Goal: Task Accomplishment & Management: Manage account settings

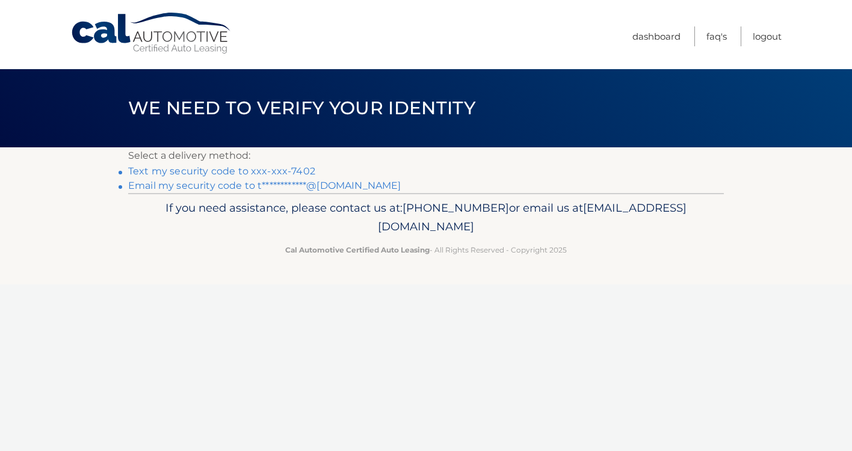
click at [269, 168] on link "Text my security code to xxx-xxx-7402" at bounding box center [221, 170] width 187 height 11
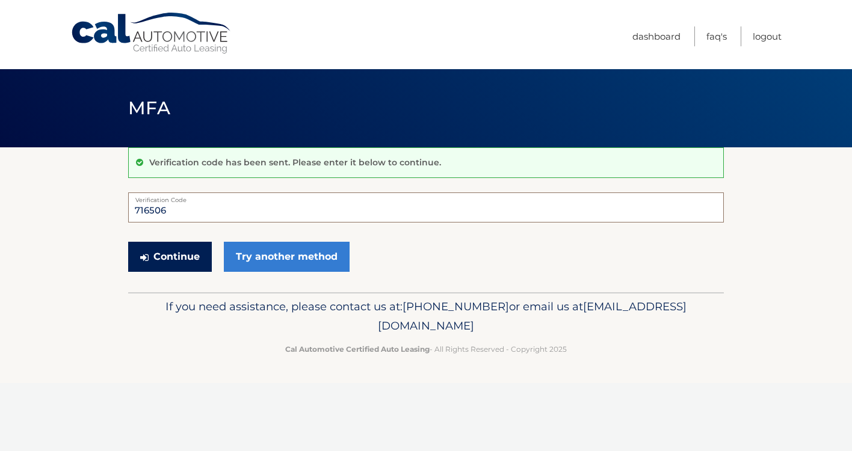
type input "716506"
click at [162, 260] on button "Continue" at bounding box center [170, 257] width 84 height 30
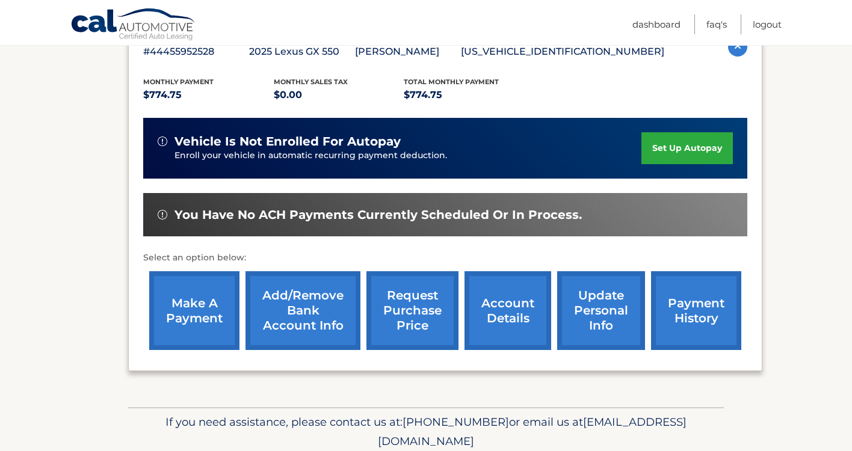
scroll to position [232, 0]
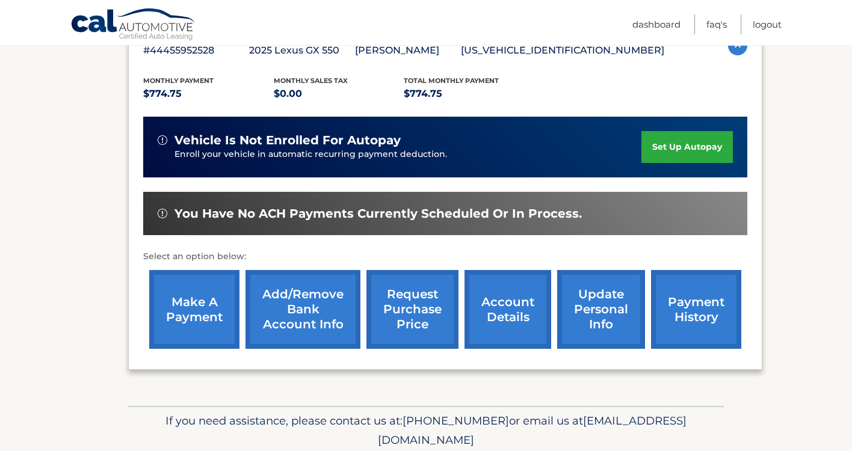
click at [498, 309] on link "account details" at bounding box center [508, 309] width 87 height 79
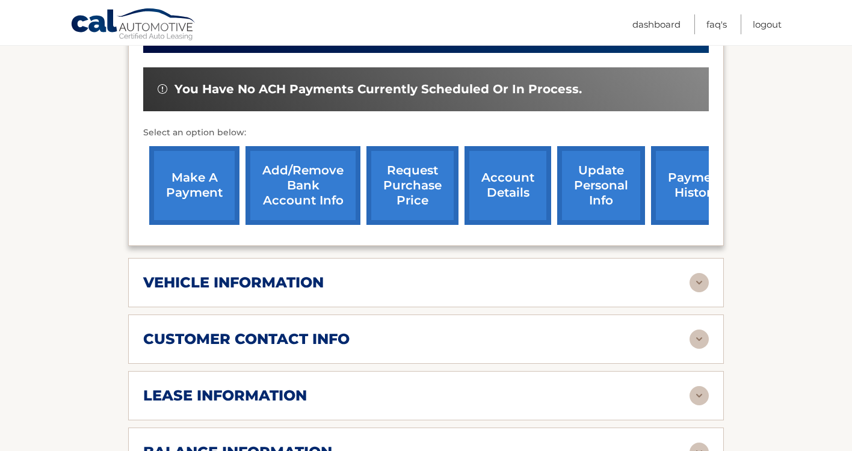
scroll to position [422, 0]
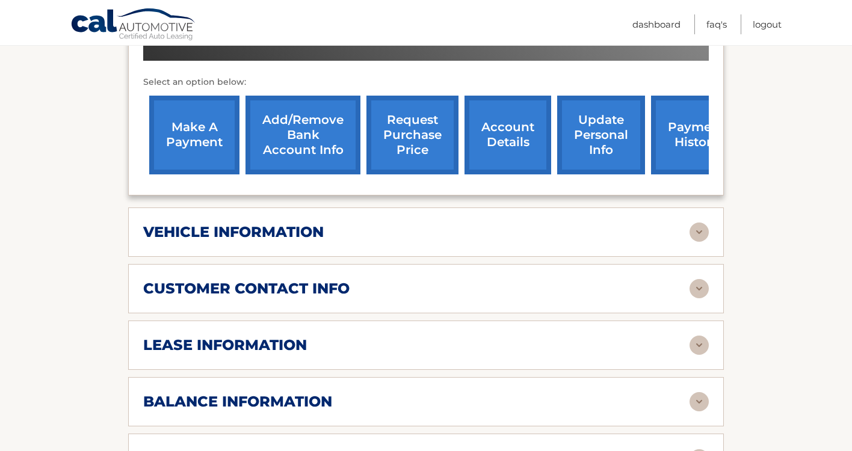
click at [333, 231] on div "vehicle information" at bounding box center [416, 232] width 546 height 18
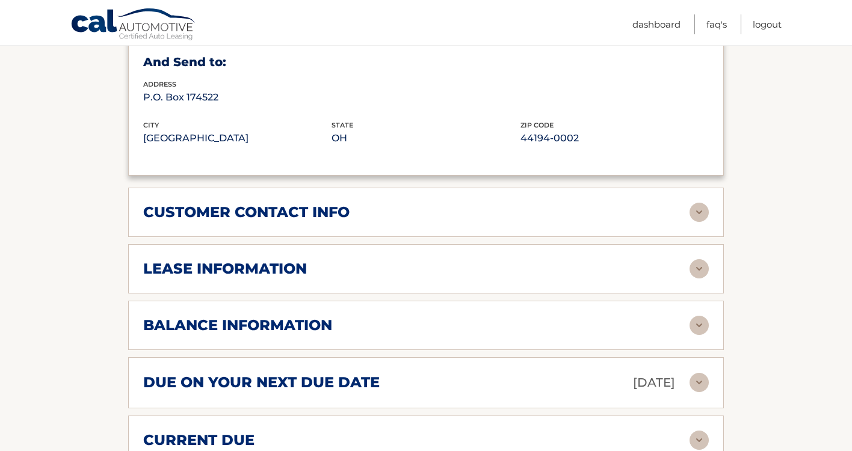
scroll to position [790, 0]
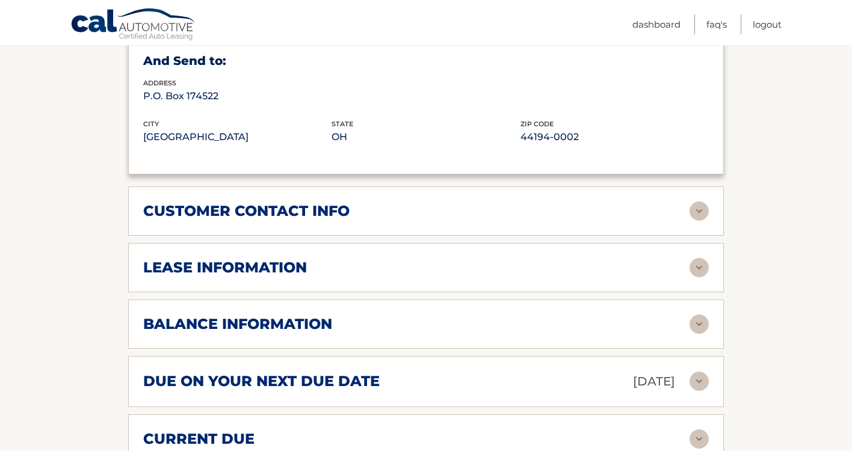
click at [351, 380] on h2 "due on your next due date" at bounding box center [261, 381] width 236 height 18
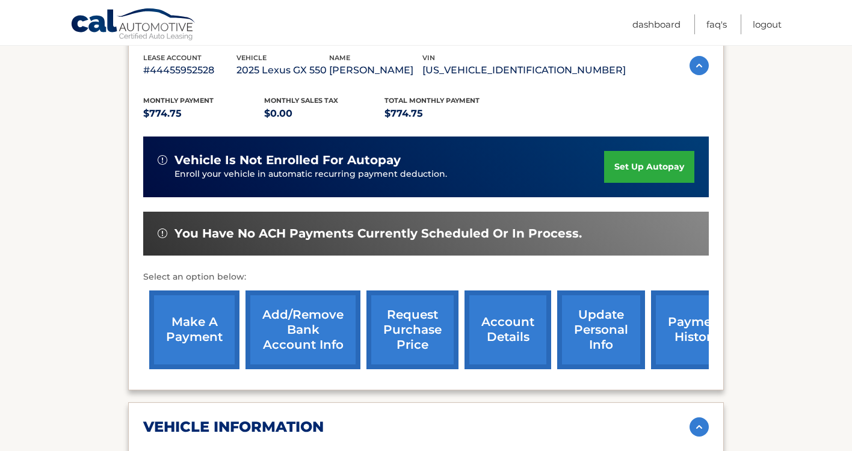
scroll to position [119, 0]
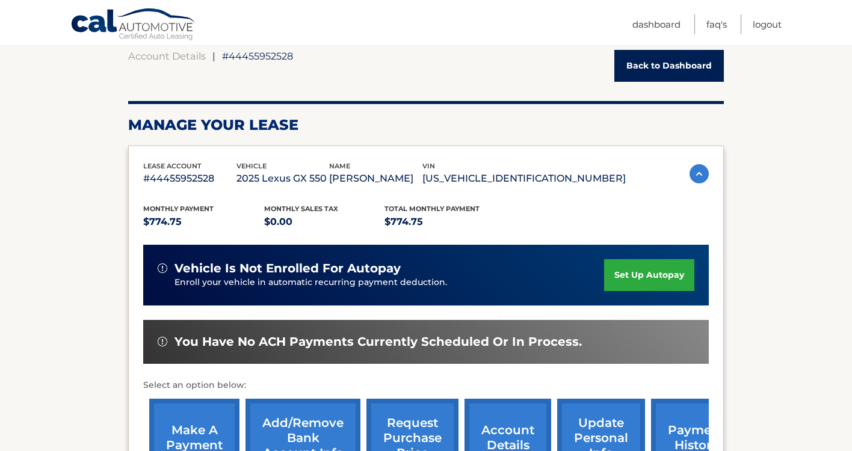
click at [641, 273] on link "set up autopay" at bounding box center [649, 275] width 90 height 32
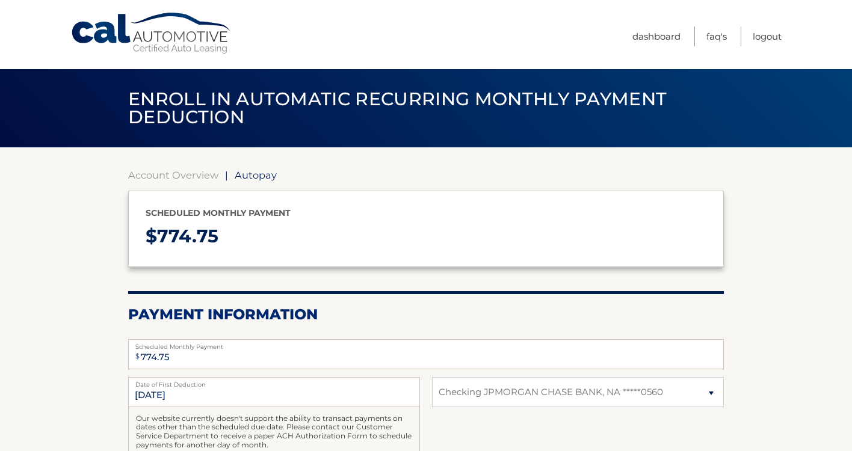
select select "N2NmYTk5NTEtZTk1Yy00YjlkLTk1OGYtNDI5NDM5ZjIyNWQx"
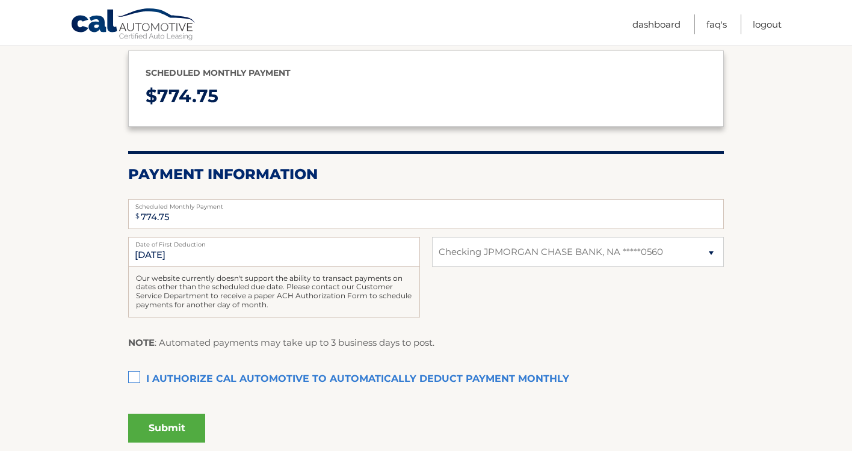
scroll to position [143, 0]
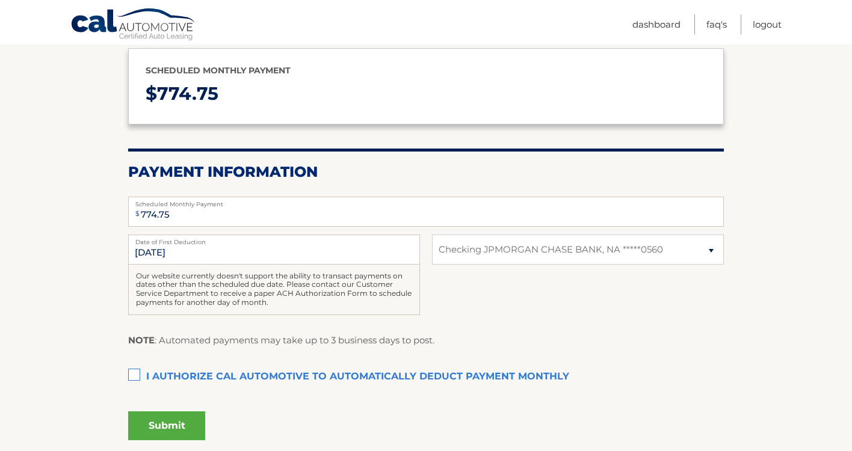
click at [139, 374] on label "I authorize cal automotive to automatically deduct payment monthly This checkbo…" at bounding box center [426, 377] width 596 height 24
click at [0, 0] on input "I authorize cal automotive to automatically deduct payment monthly This checkbo…" at bounding box center [0, 0] width 0 height 0
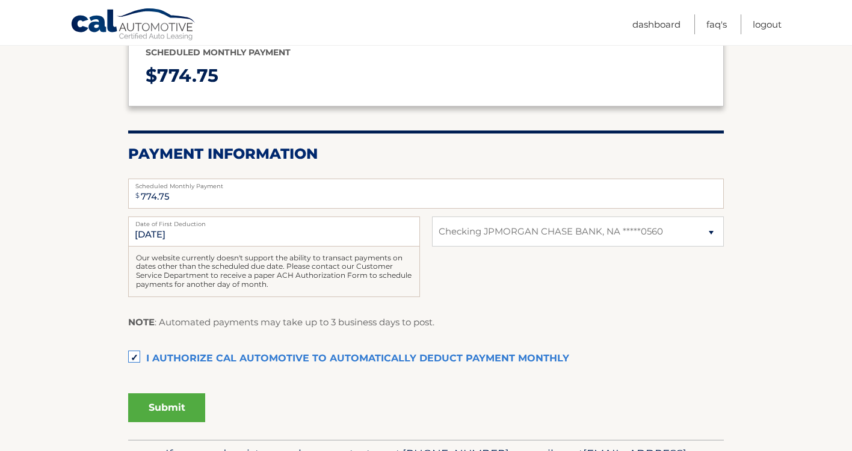
scroll to position [240, 0]
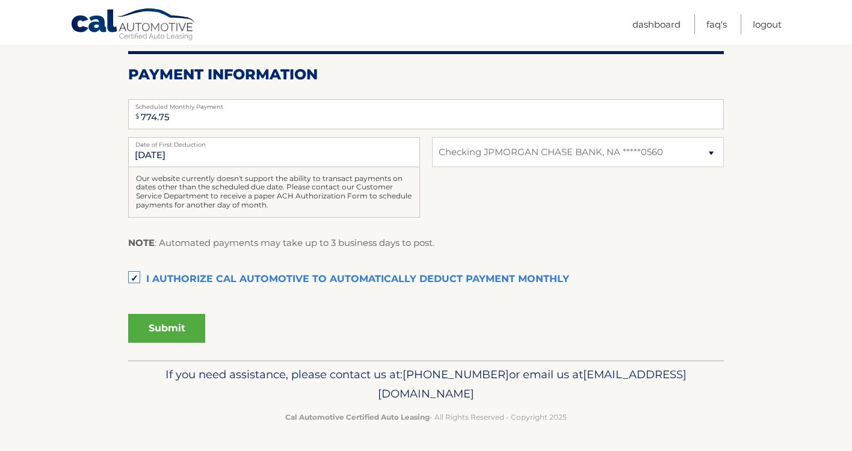
click at [162, 329] on button "Submit" at bounding box center [166, 328] width 77 height 29
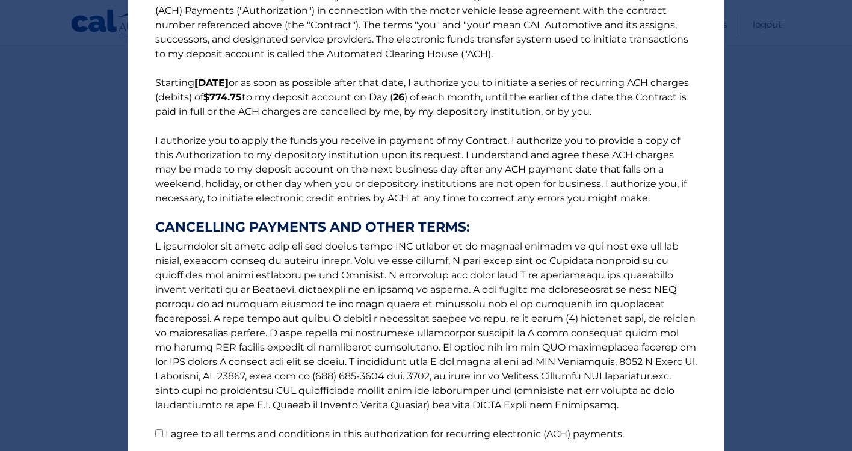
scroll to position [131, 0]
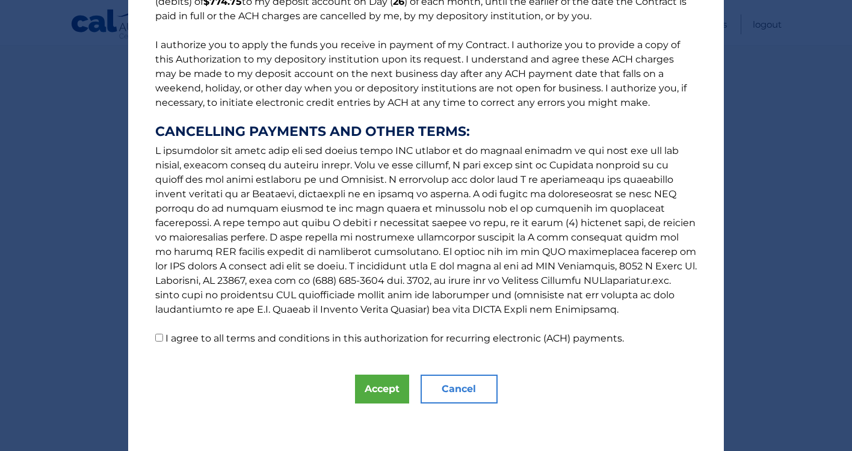
click at [162, 337] on input "I agree to all terms and conditions in this authorization for recurring electro…" at bounding box center [159, 338] width 8 height 8
checkbox input "true"
click at [380, 386] on button "Accept" at bounding box center [382, 389] width 54 height 29
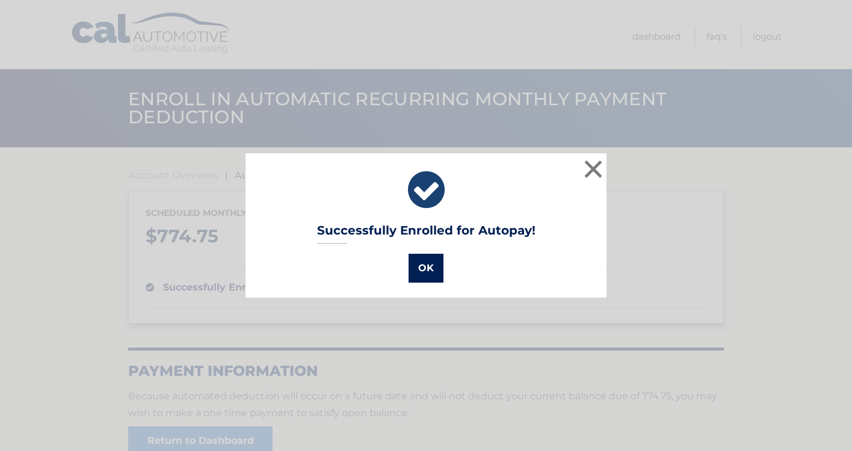
click at [420, 269] on button "OK" at bounding box center [426, 268] width 35 height 29
